Goal: Information Seeking & Learning: Learn about a topic

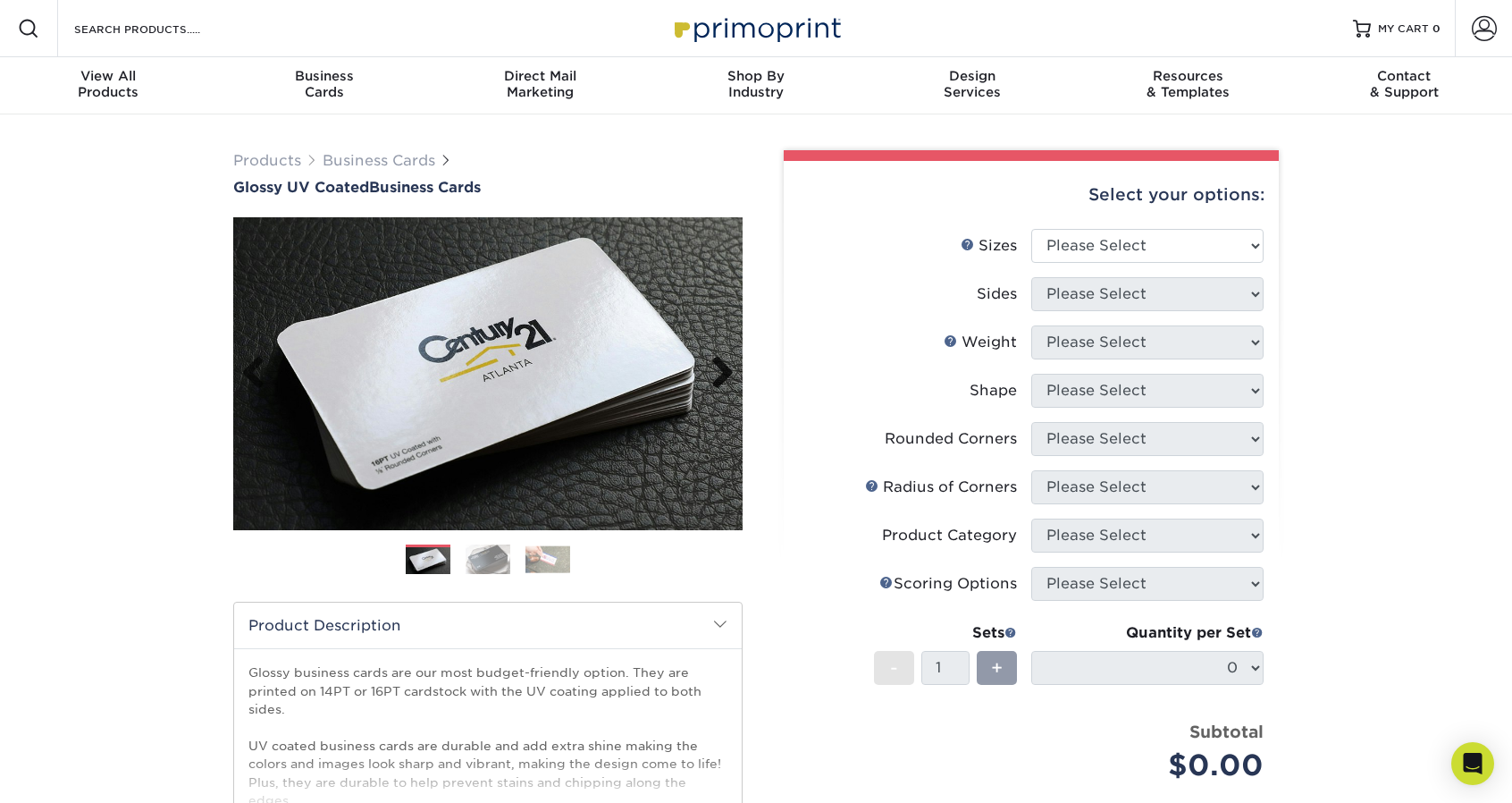
click at [731, 371] on link "Next" at bounding box center [716, 374] width 36 height 36
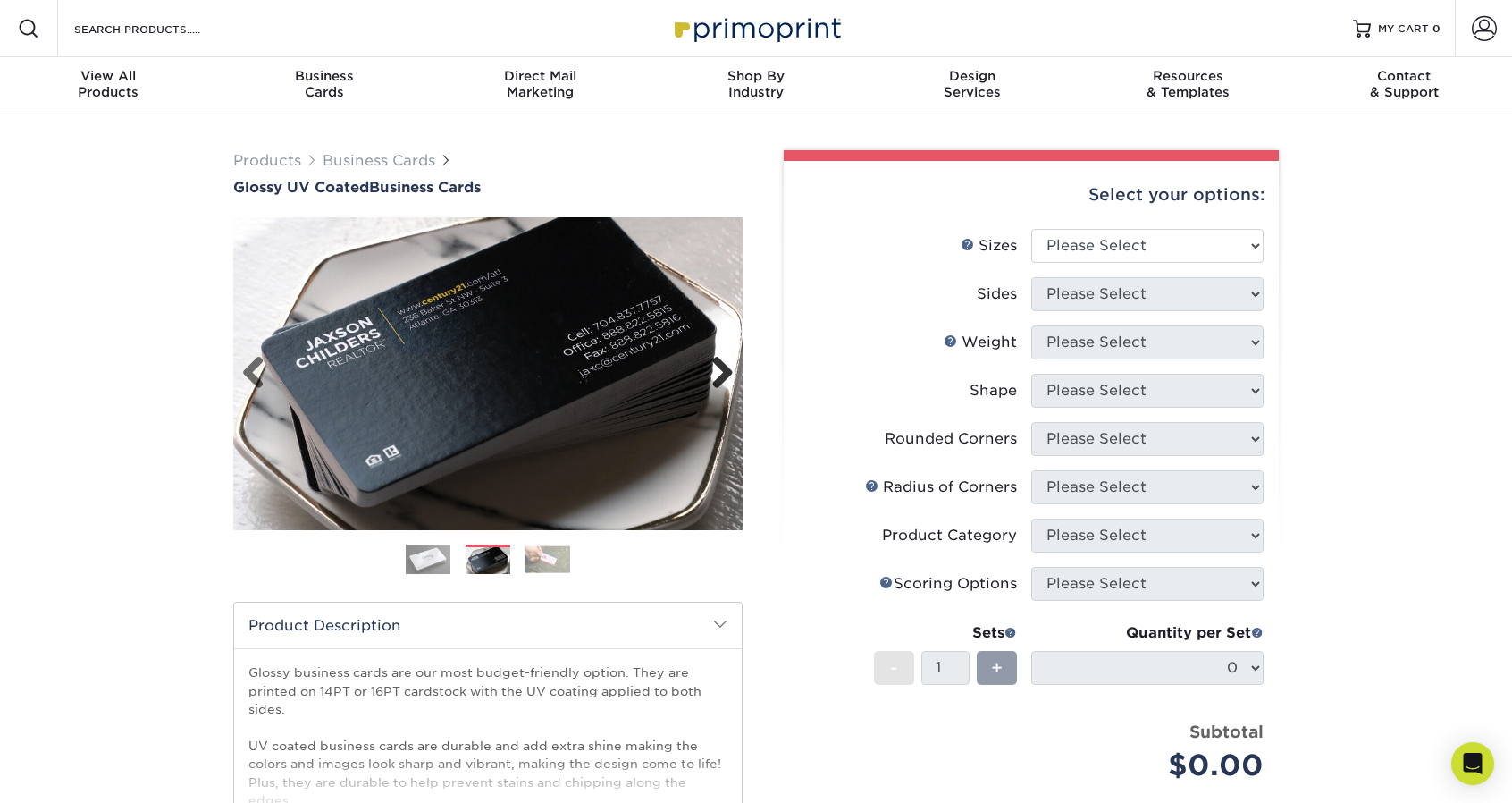
click at [731, 371] on link "Next" at bounding box center [716, 374] width 36 height 36
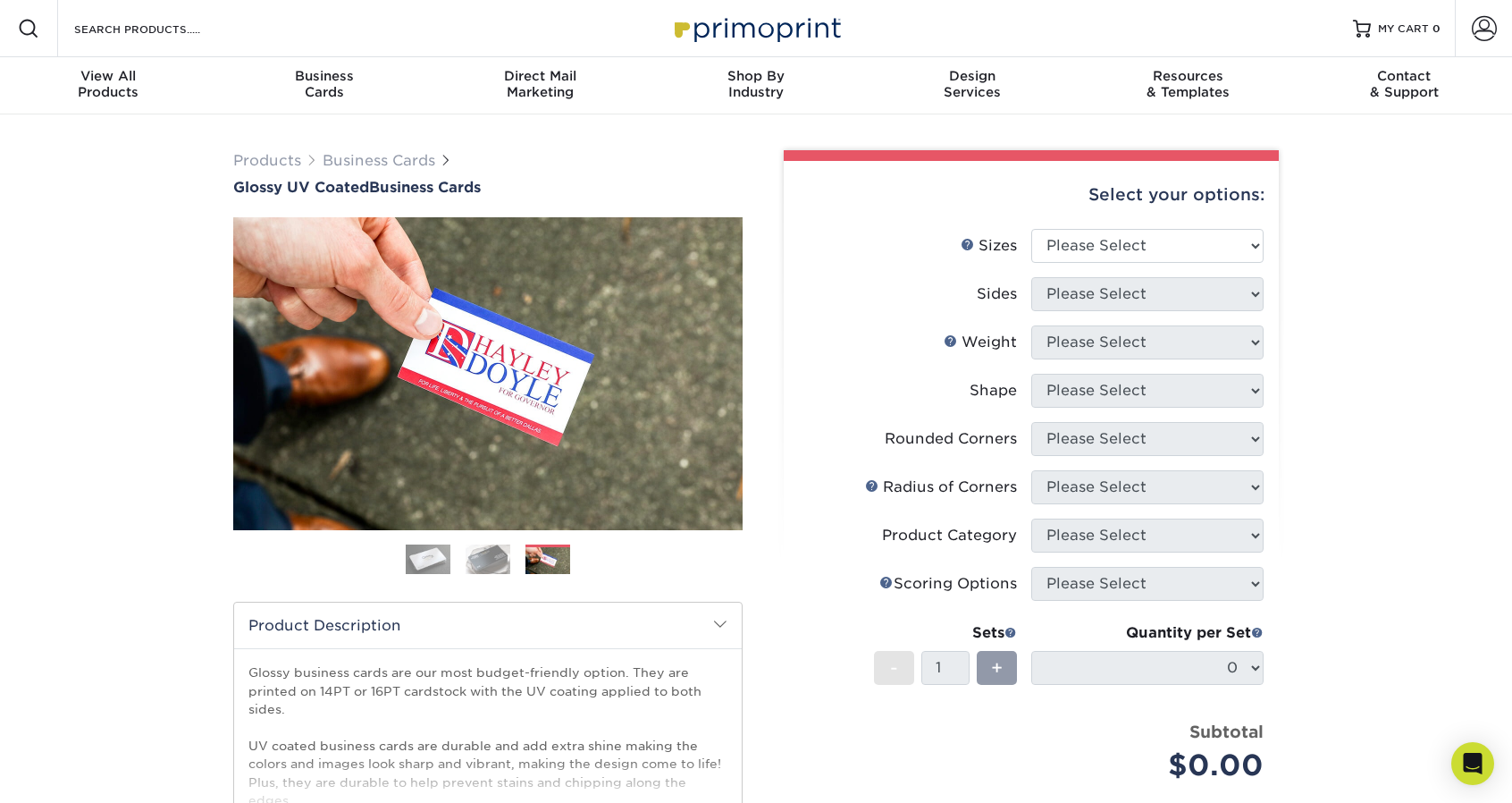
click at [434, 566] on img at bounding box center [429, 559] width 45 height 45
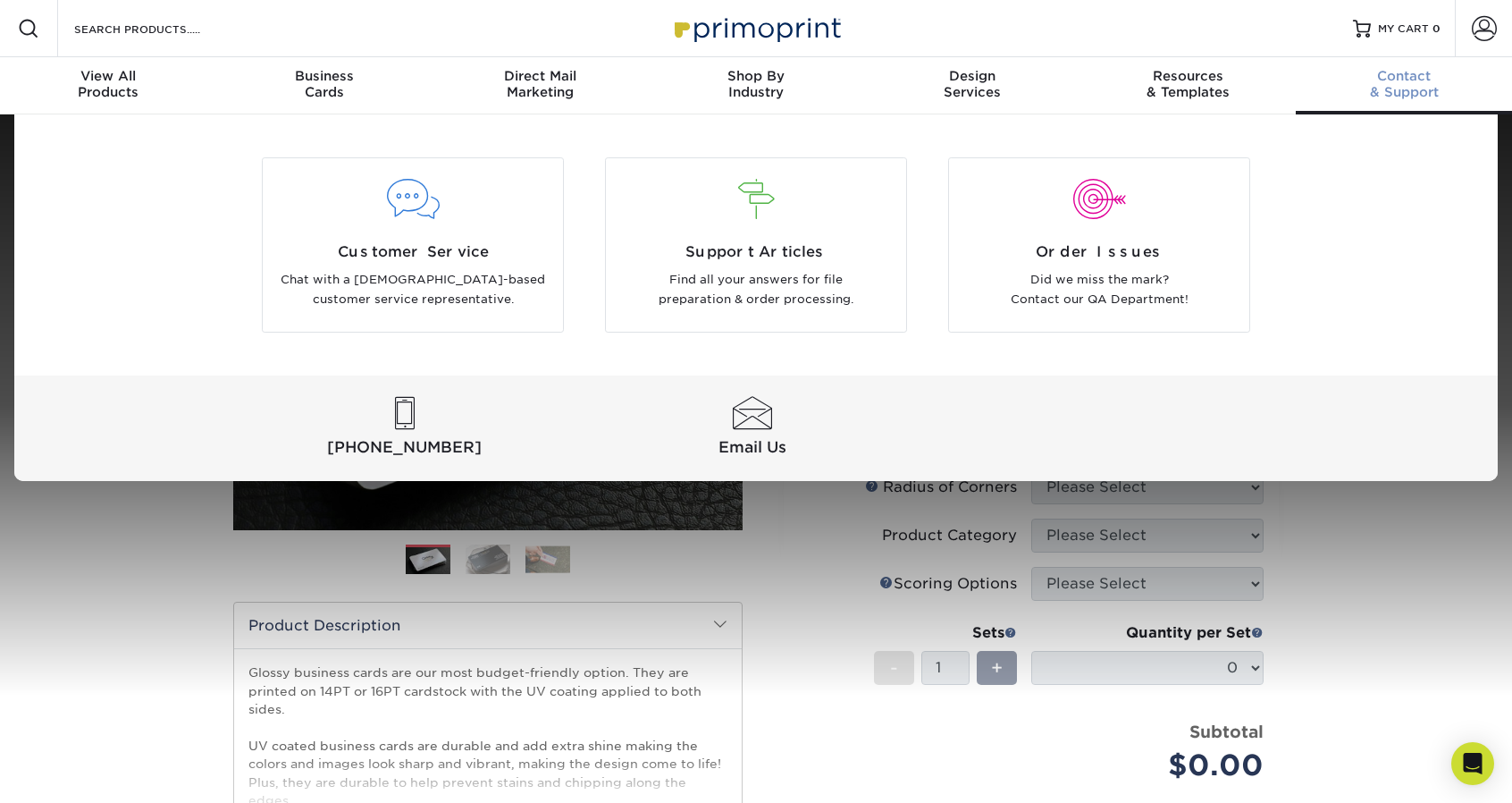
click at [1404, 94] on div "Contact & Support" at bounding box center [1405, 84] width 217 height 32
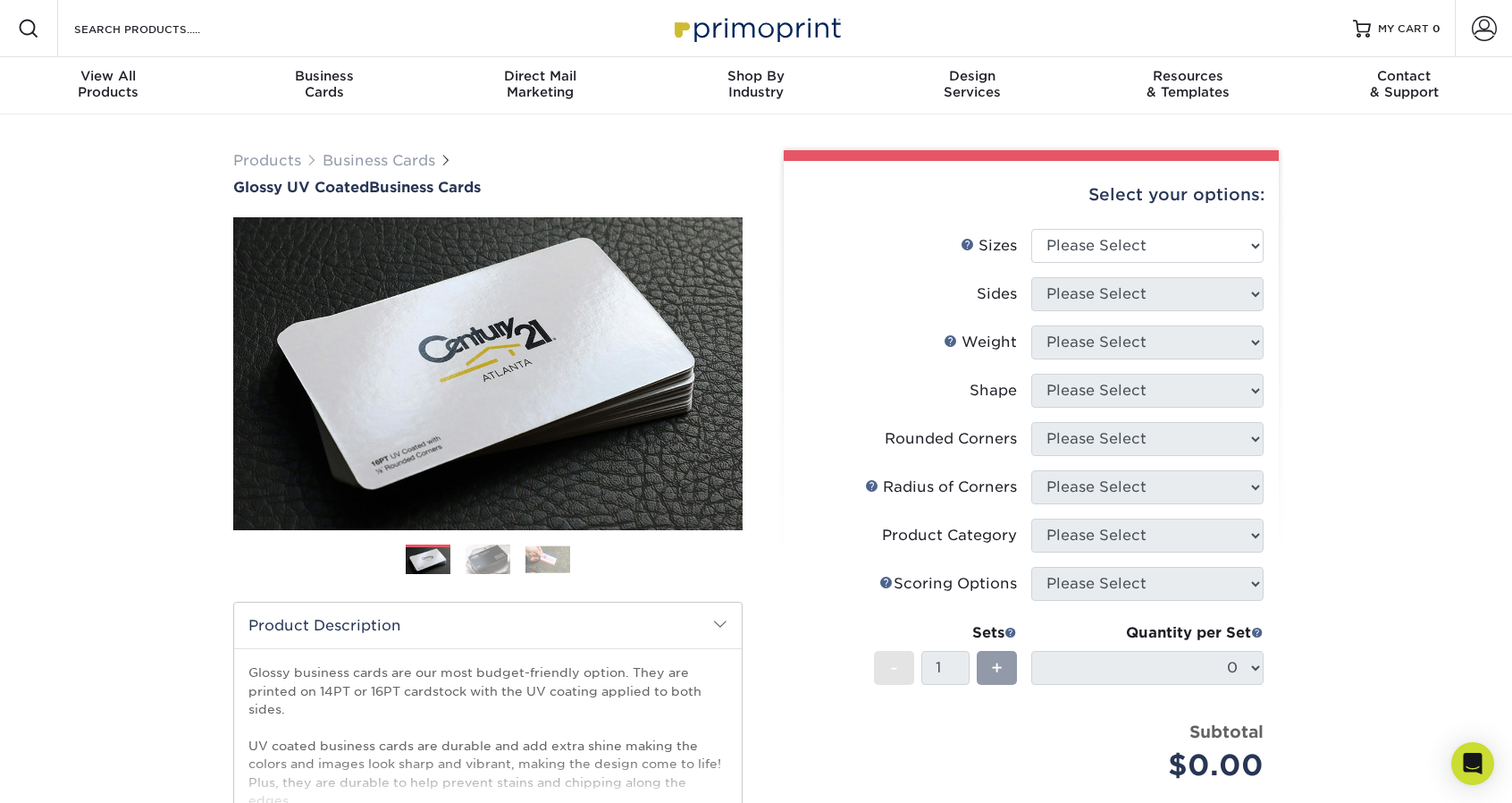
click at [467, 560] on img at bounding box center [488, 558] width 45 height 32
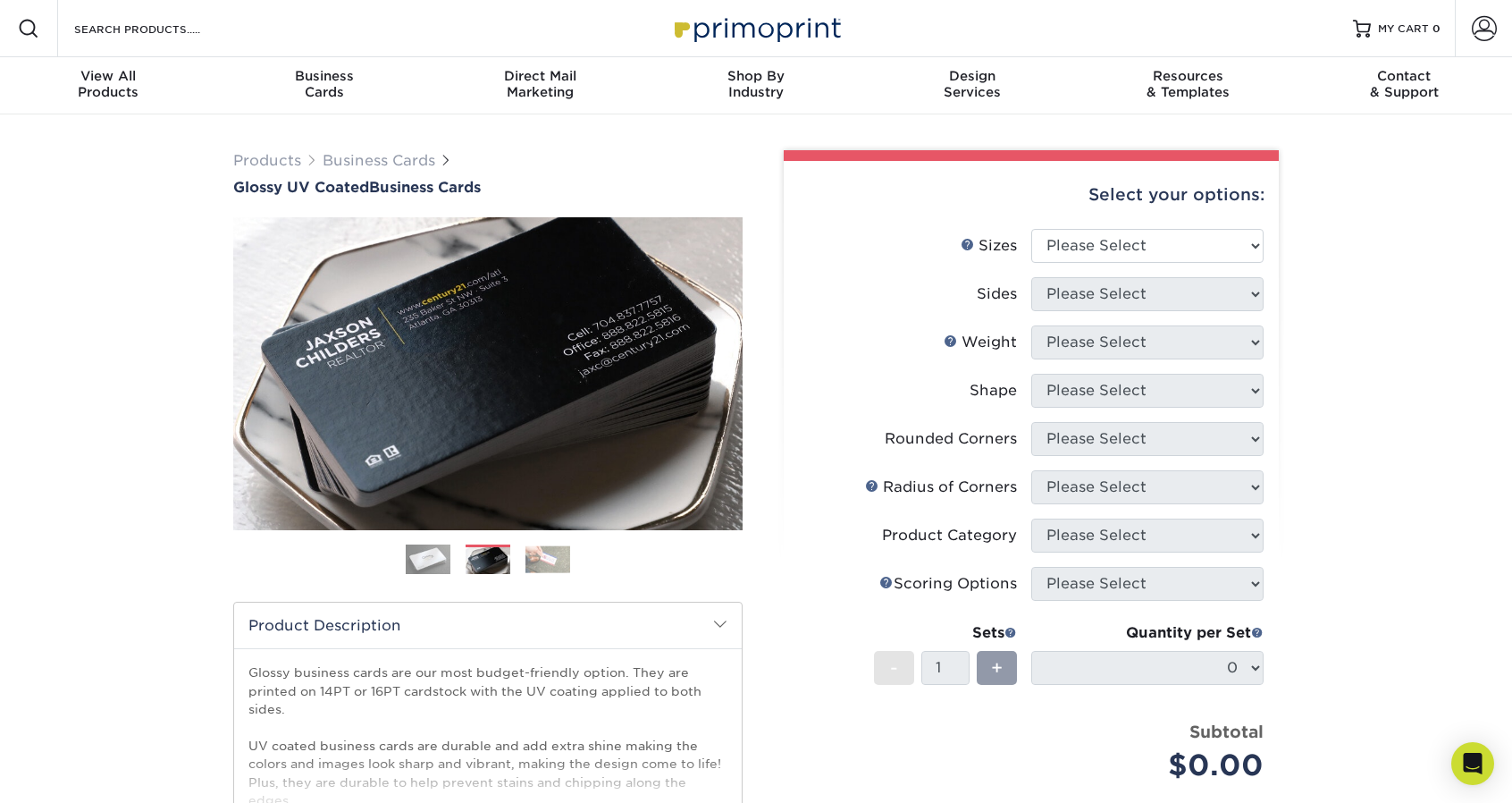
click at [542, 566] on img at bounding box center [549, 558] width 45 height 28
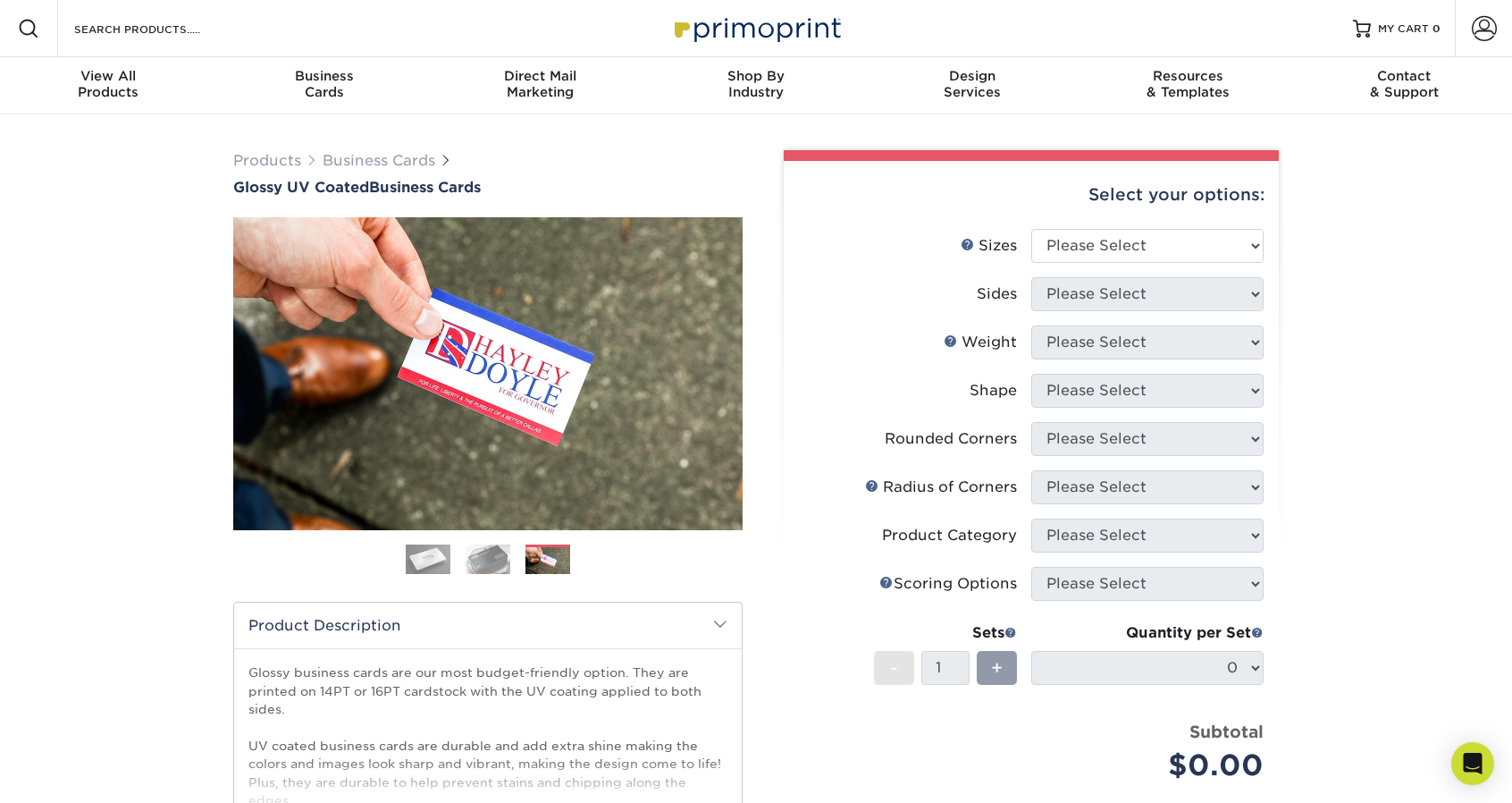
click at [482, 570] on img at bounding box center [488, 558] width 45 height 32
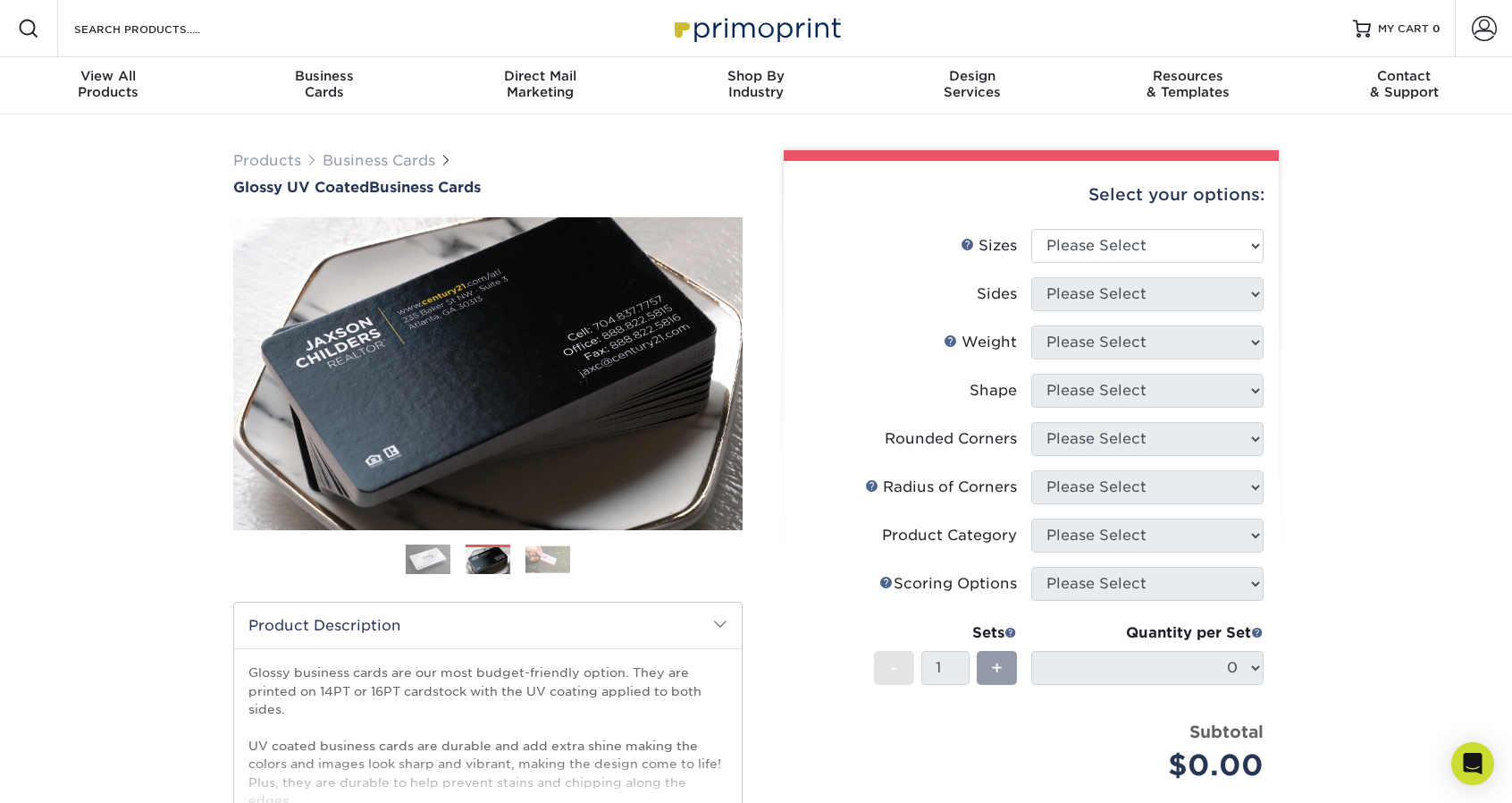
click at [549, 551] on img at bounding box center [549, 558] width 45 height 28
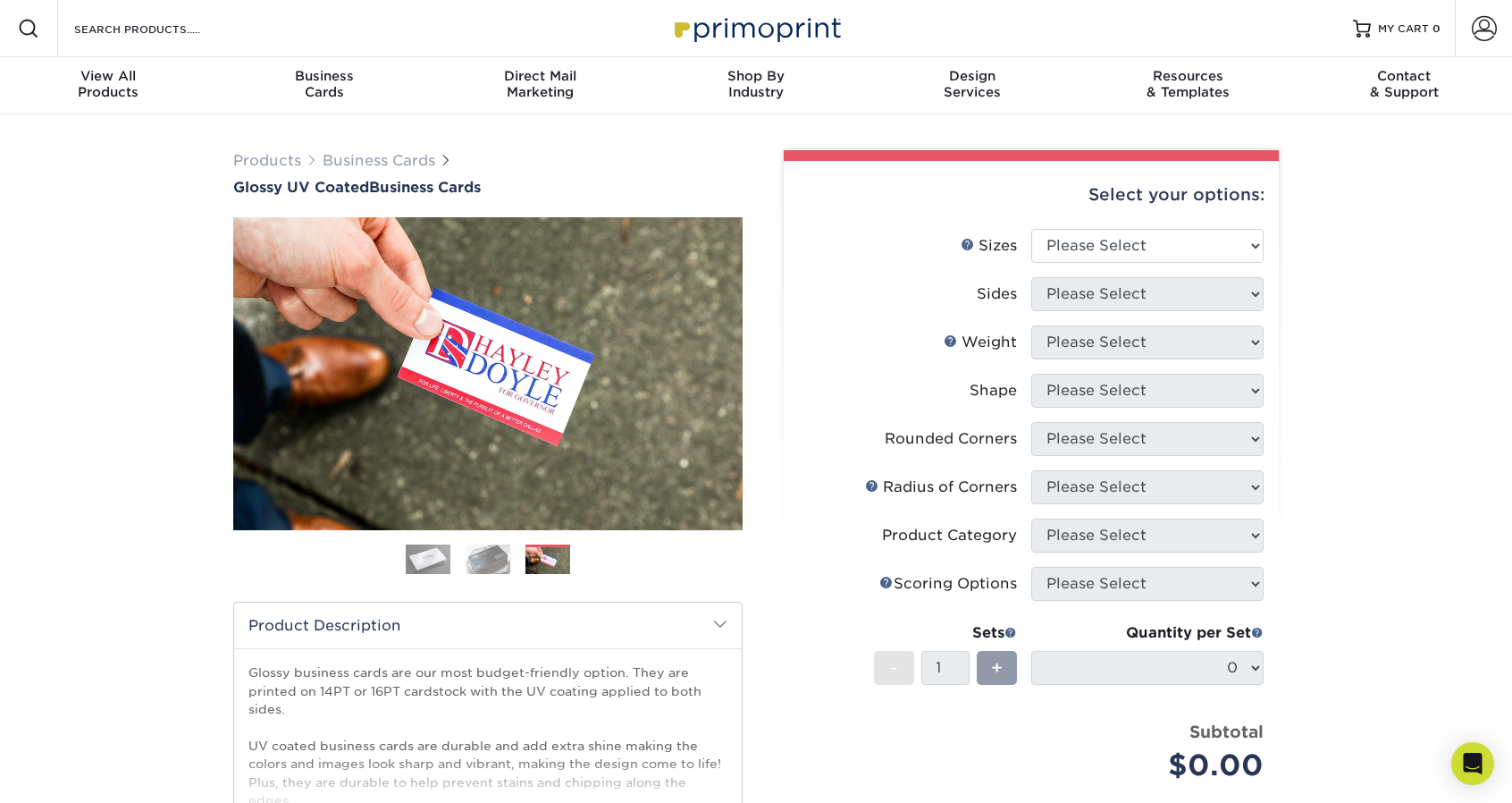
click at [493, 554] on img at bounding box center [488, 558] width 45 height 32
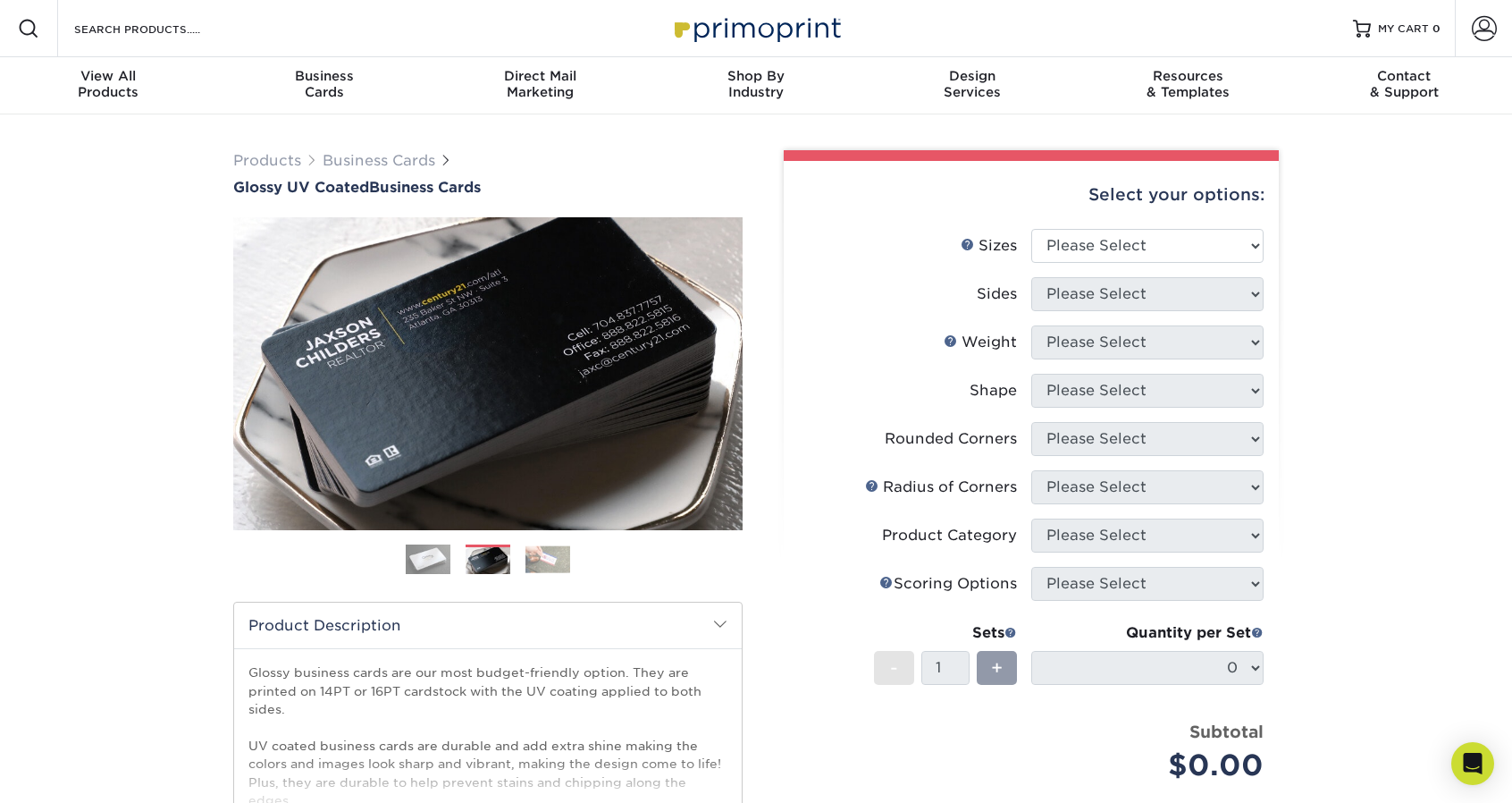
click at [434, 569] on img at bounding box center [429, 559] width 45 height 45
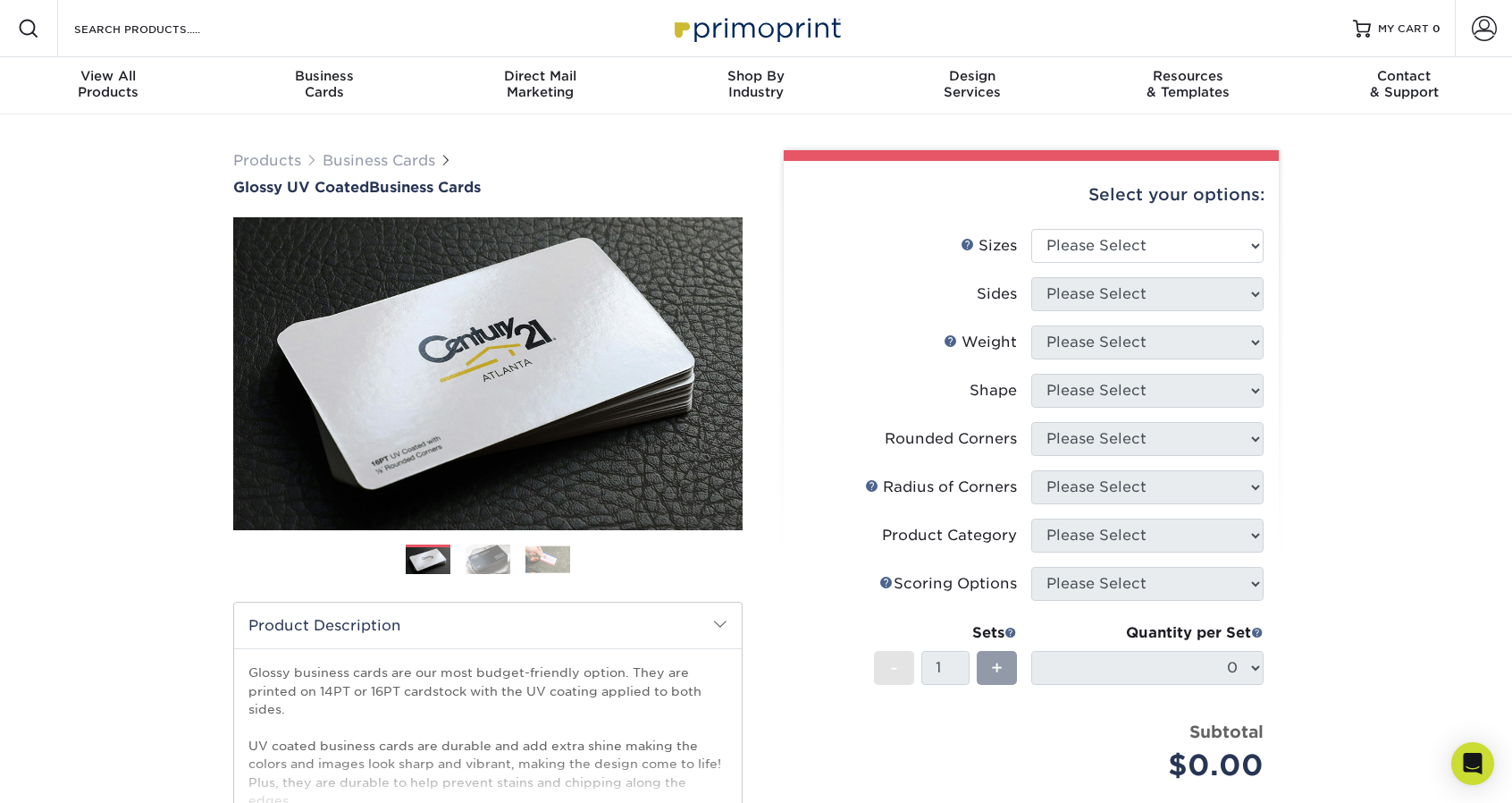
click at [486, 564] on img at bounding box center [488, 558] width 45 height 32
